Goal: Task Accomplishment & Management: Use online tool/utility

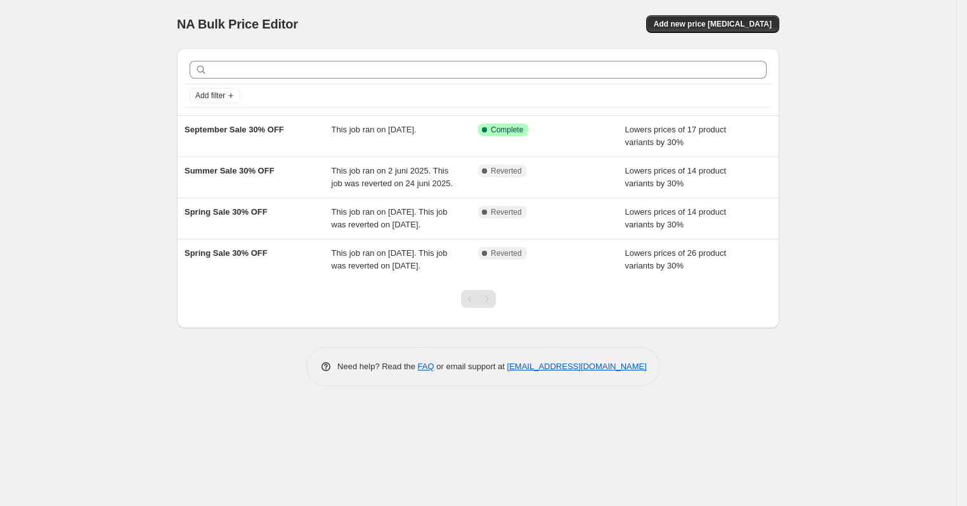
click at [267, 132] on span "September Sale 30% OFF" at bounding box center [234, 130] width 100 height 10
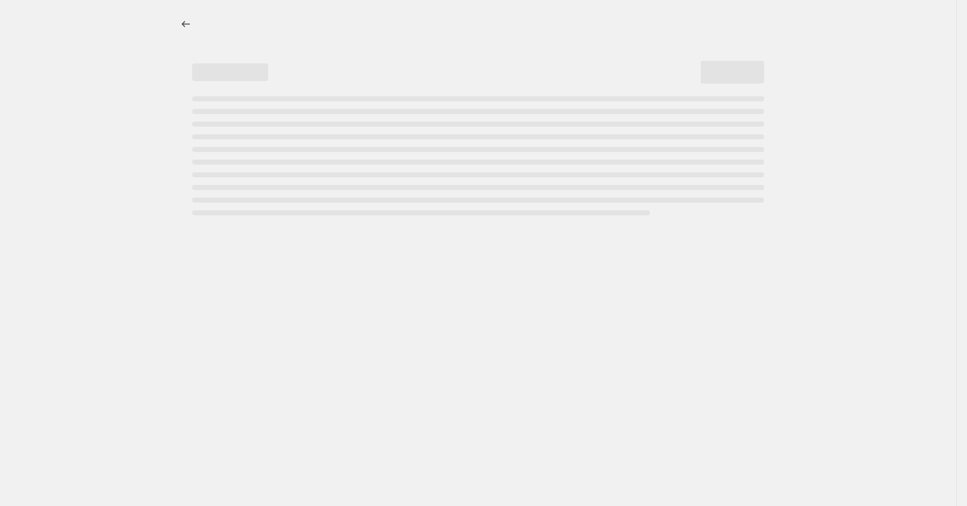
select select "percentage"
select select "not_equal"
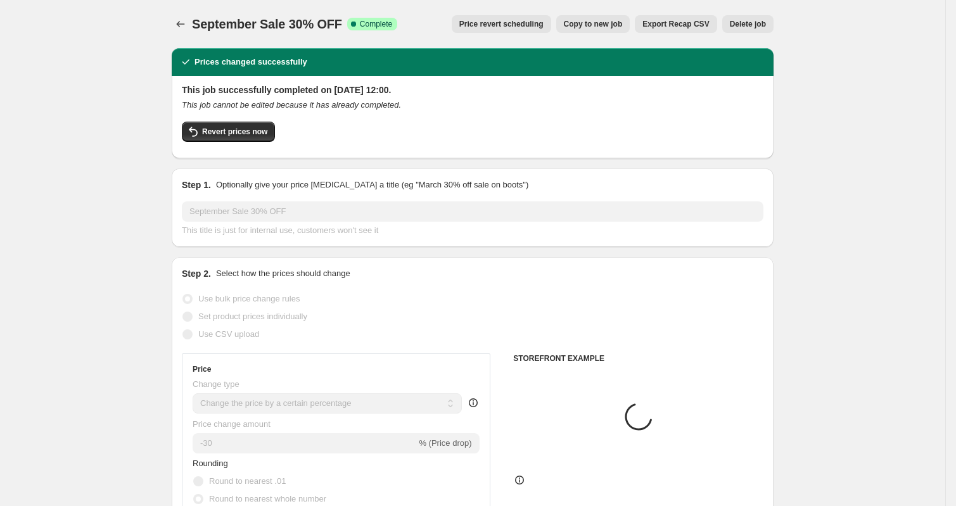
select select "collection"
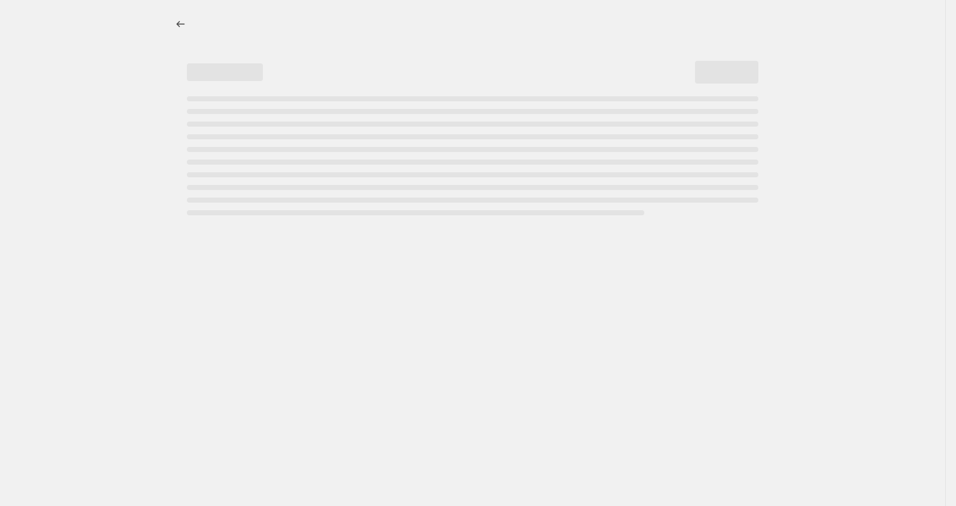
select select "percentage"
select select "not_equal"
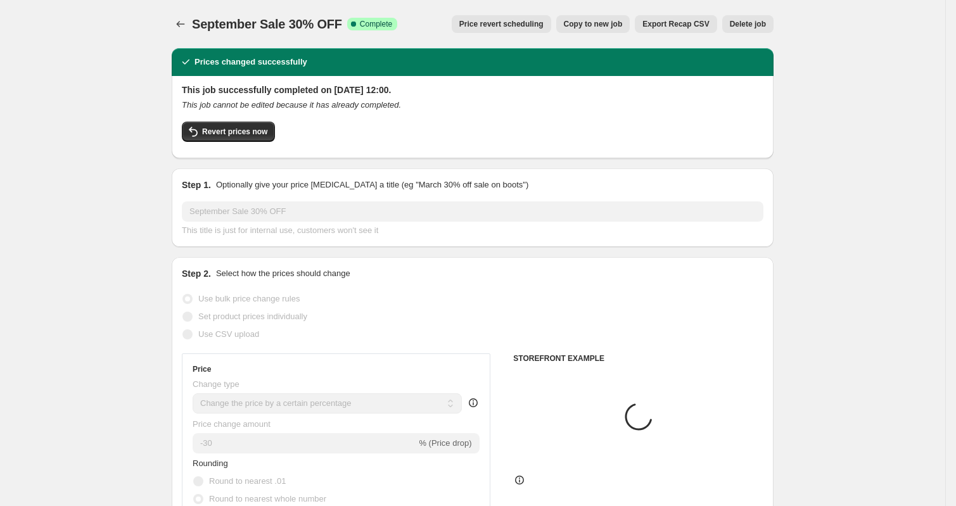
select select "collection"
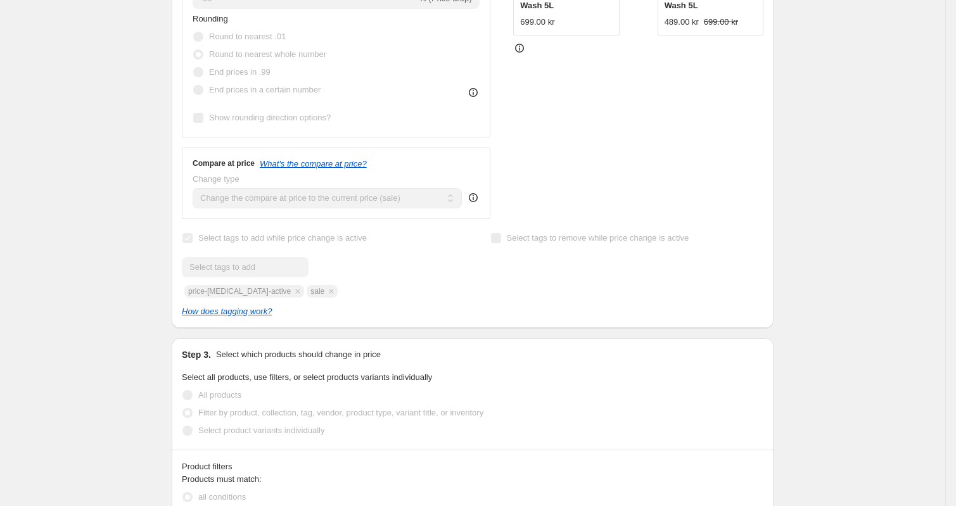
scroll to position [948, 0]
